Goal: Find specific page/section: Find specific page/section

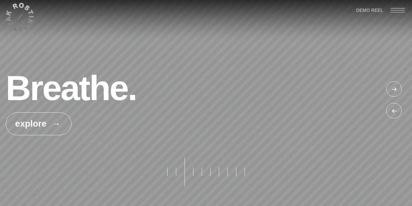
click at [392, 90] on div at bounding box center [394, 89] width 17 height 17
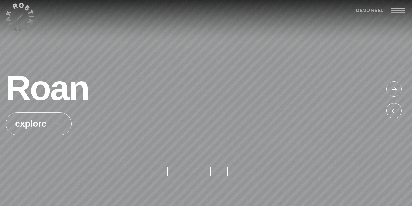
click at [392, 90] on div at bounding box center [394, 89] width 17 height 17
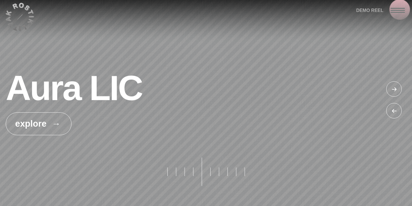
click at [399, 10] on div at bounding box center [400, 10] width 21 height 20
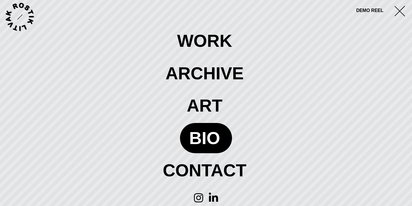
click at [214, 135] on span at bounding box center [206, 138] width 52 height 30
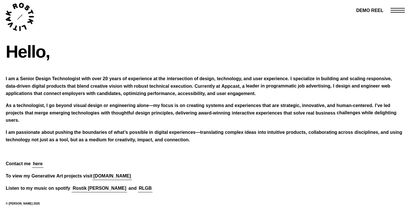
click at [142, 79] on div "experience" at bounding box center [140, 78] width 24 height 7
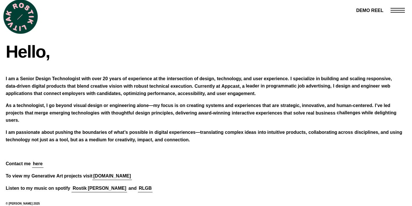
click at [20, 10] on icon at bounding box center [20, 17] width 29 height 28
